Goal: Transaction & Acquisition: Purchase product/service

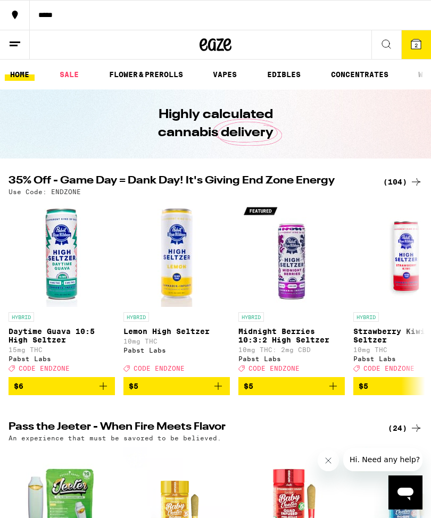
click at [398, 186] on div "(104)" at bounding box center [402, 182] width 39 height 13
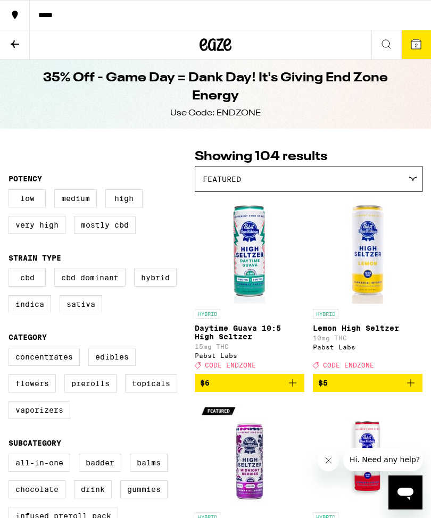
click at [212, 46] on icon at bounding box center [216, 44] width 32 height 19
